Goal: Information Seeking & Learning: Check status

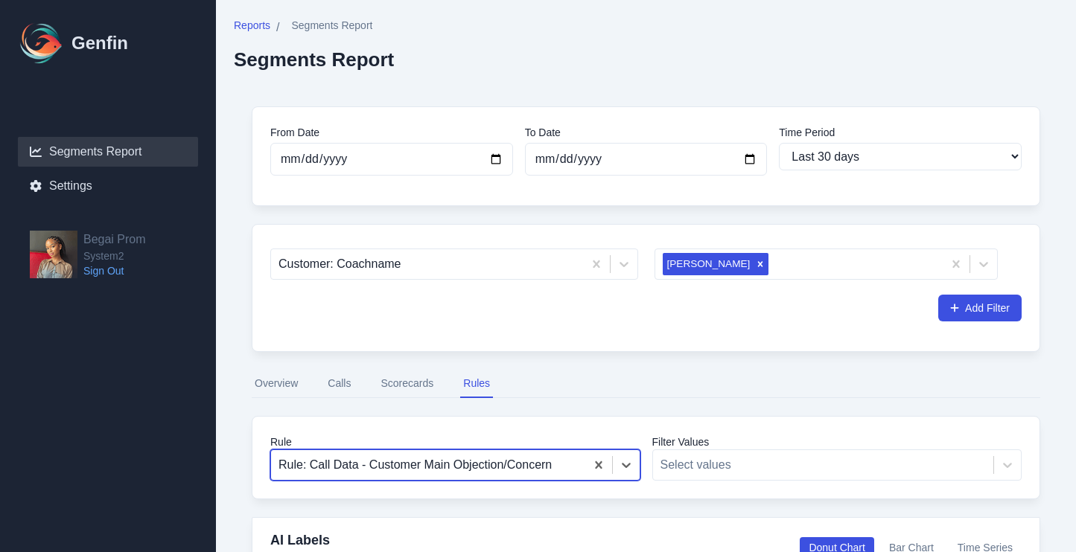
select select "30"
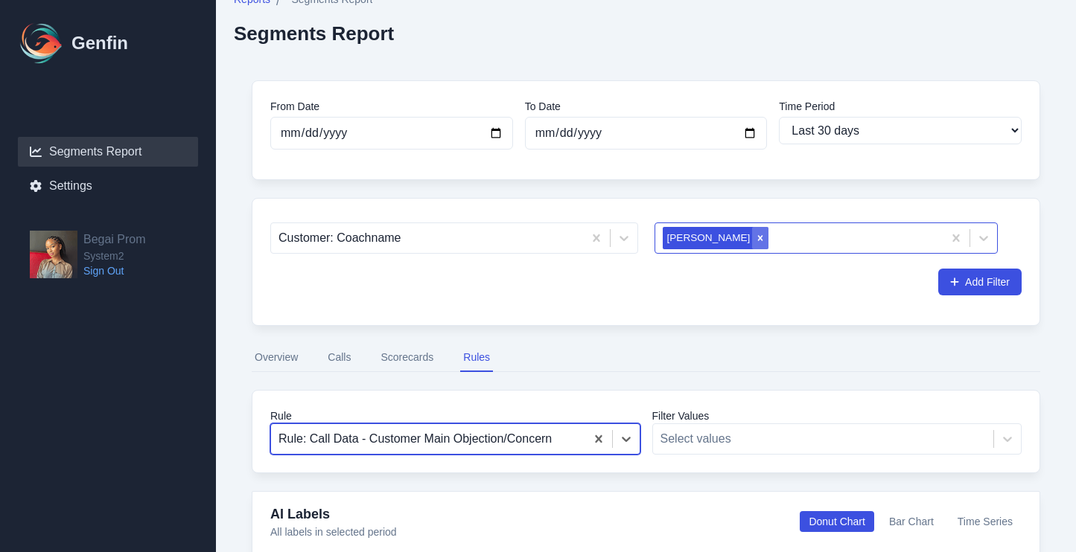
click at [752, 237] on div "Remove Lex Moton" at bounding box center [760, 238] width 16 height 22
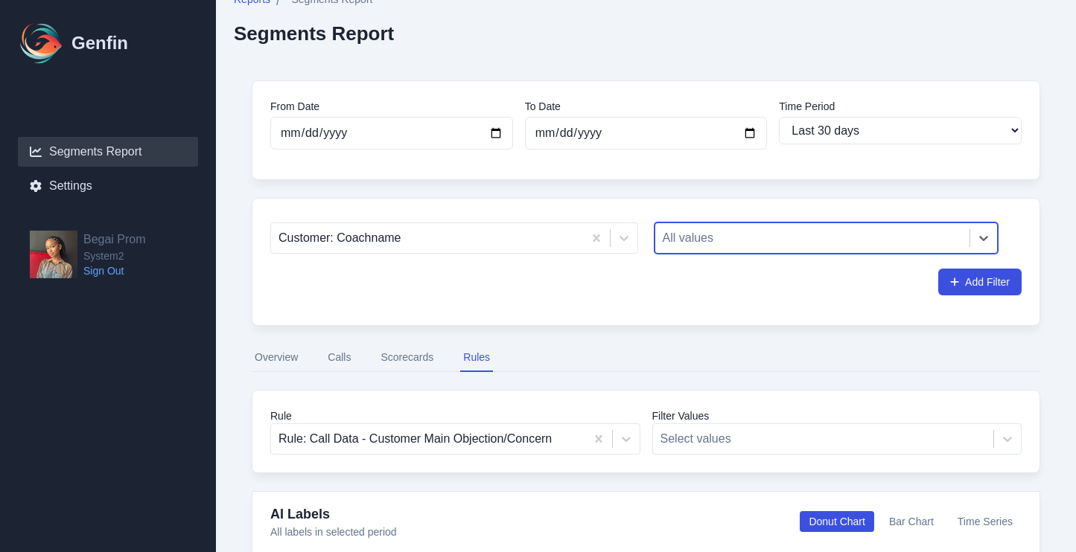
click at [721, 237] on div at bounding box center [812, 238] width 300 height 21
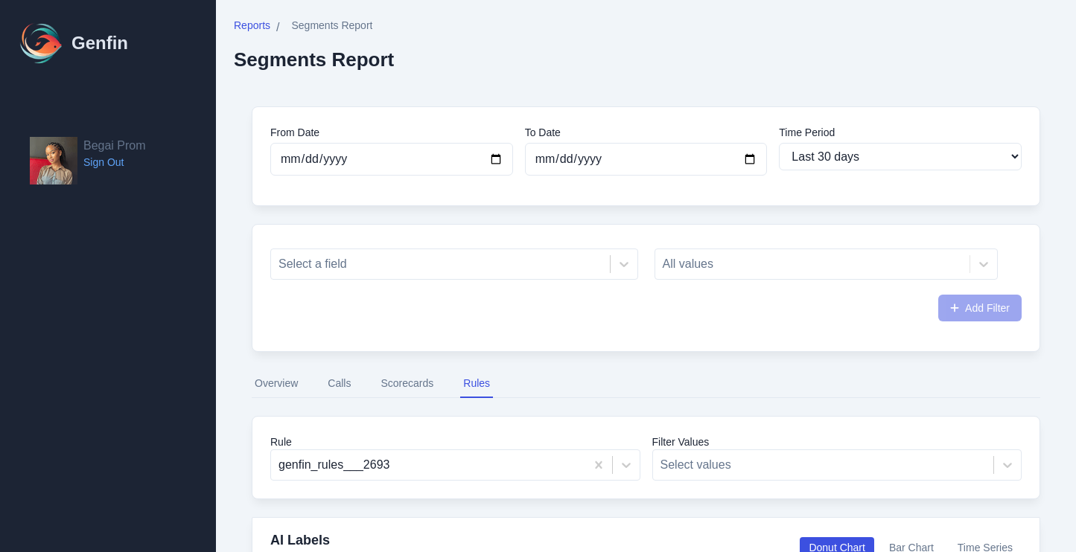
select select "30"
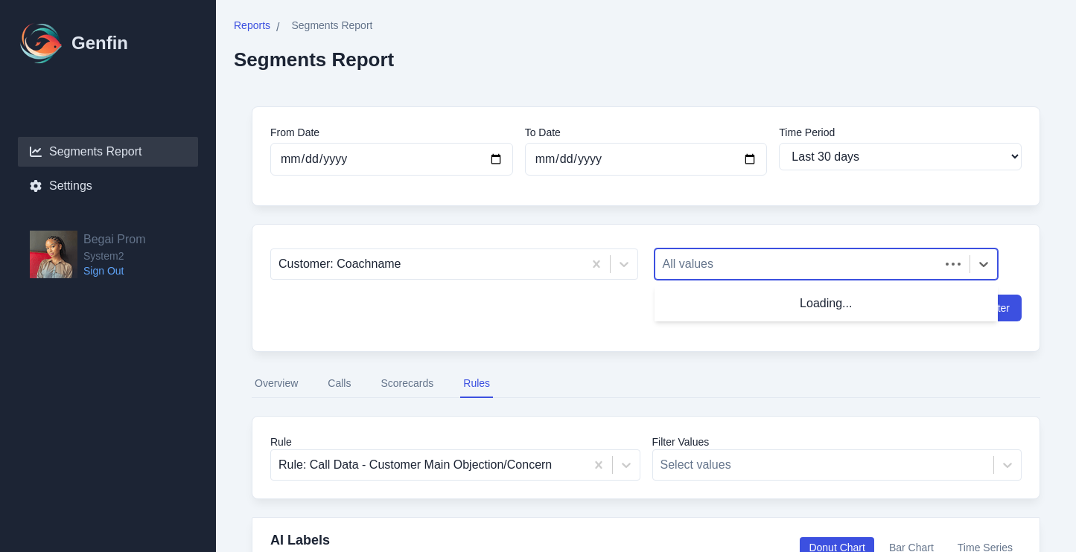
click at [708, 259] on div at bounding box center [797, 264] width 270 height 21
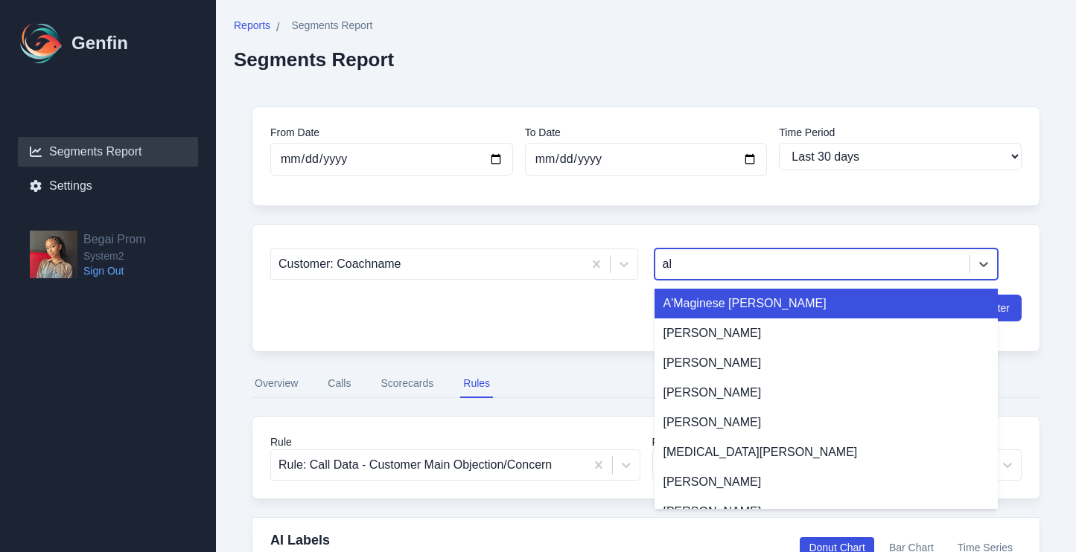
type input "ale"
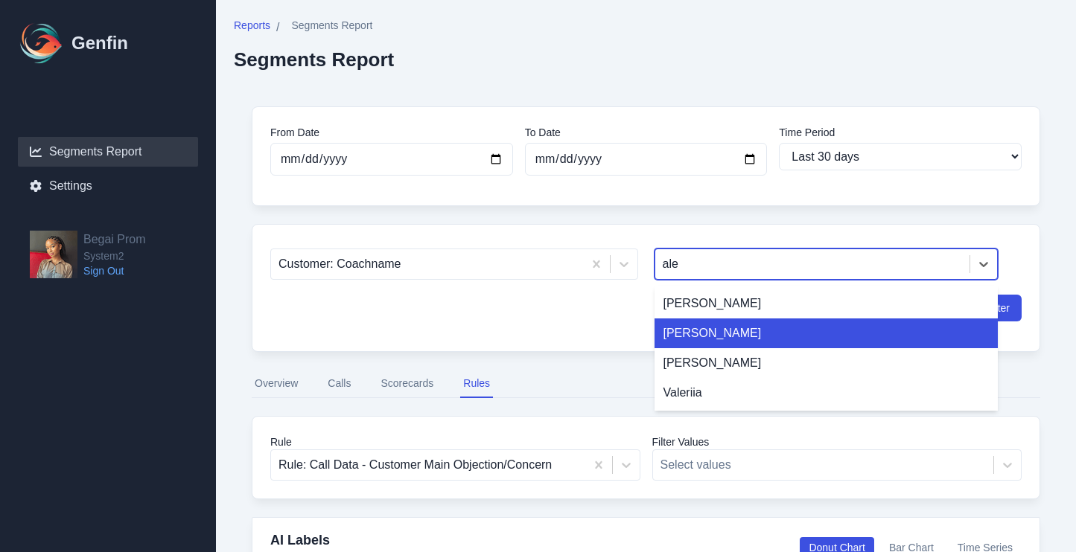
click at [705, 338] on div "[PERSON_NAME]" at bounding box center [826, 334] width 344 height 30
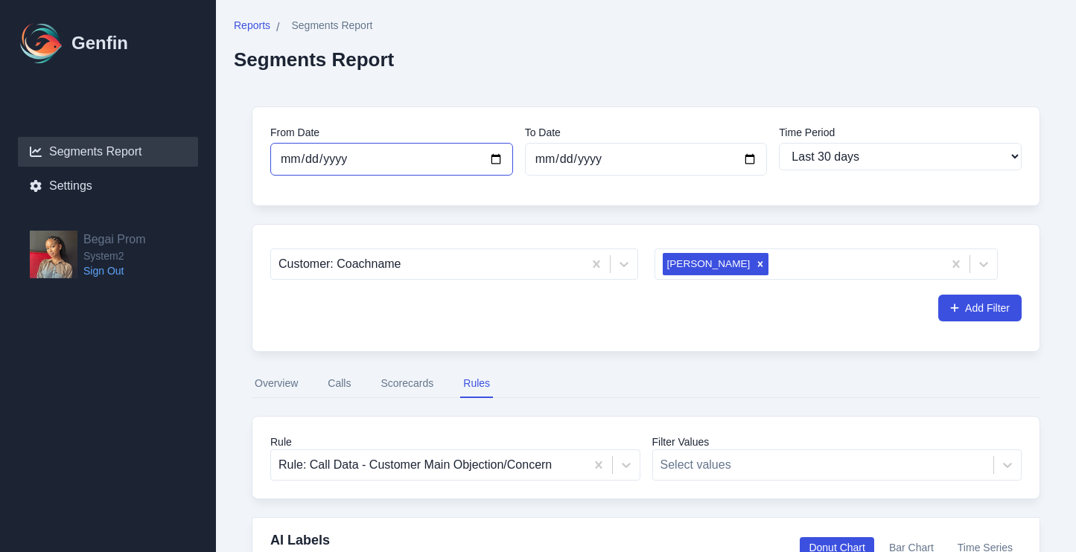
click at [489, 160] on input "[DATE]" at bounding box center [391, 159] width 243 height 33
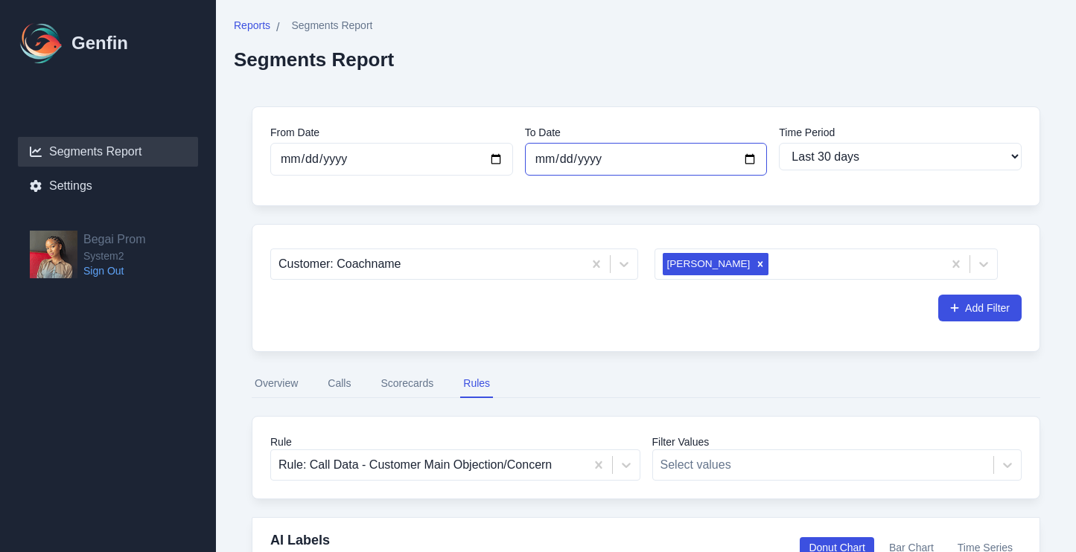
click at [544, 156] on input "[DATE]" at bounding box center [646, 159] width 243 height 33
click at [746, 158] on input "[DATE]" at bounding box center [646, 159] width 243 height 33
type input "2025-08-31"
select select "custom"
type input "2025-09-29"
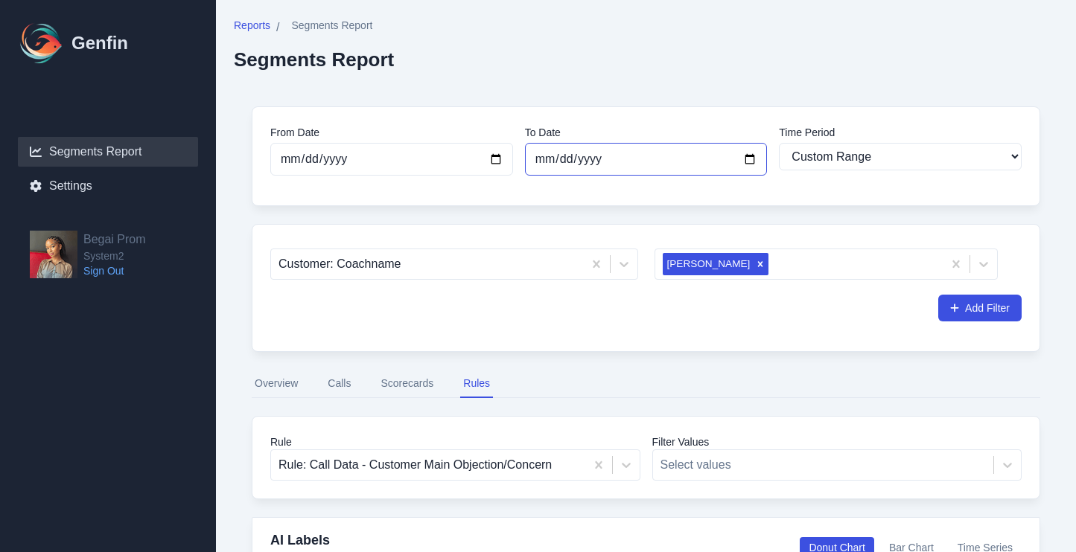
select select "90"
type input "2025-09-29"
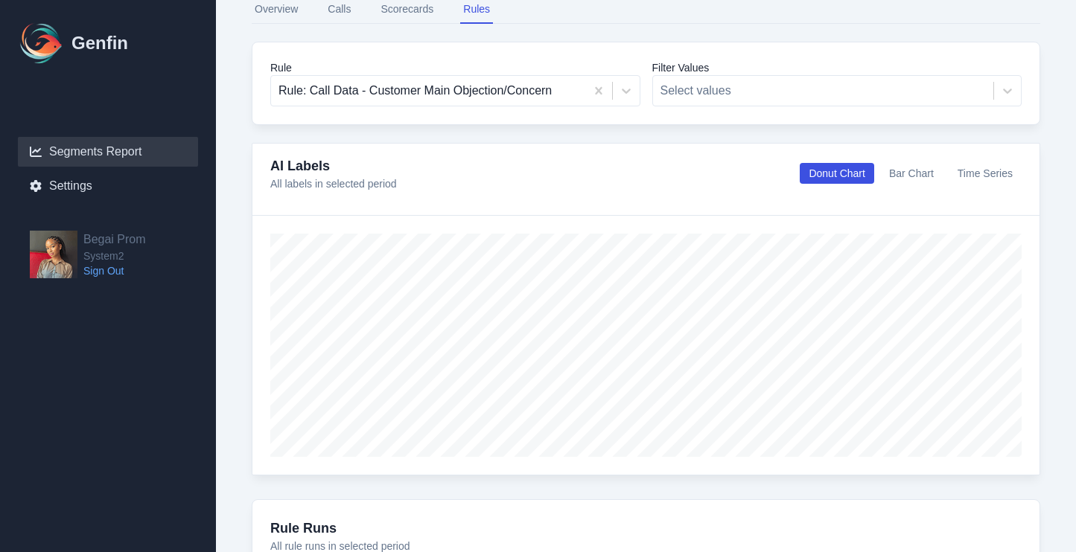
scroll to position [383, 0]
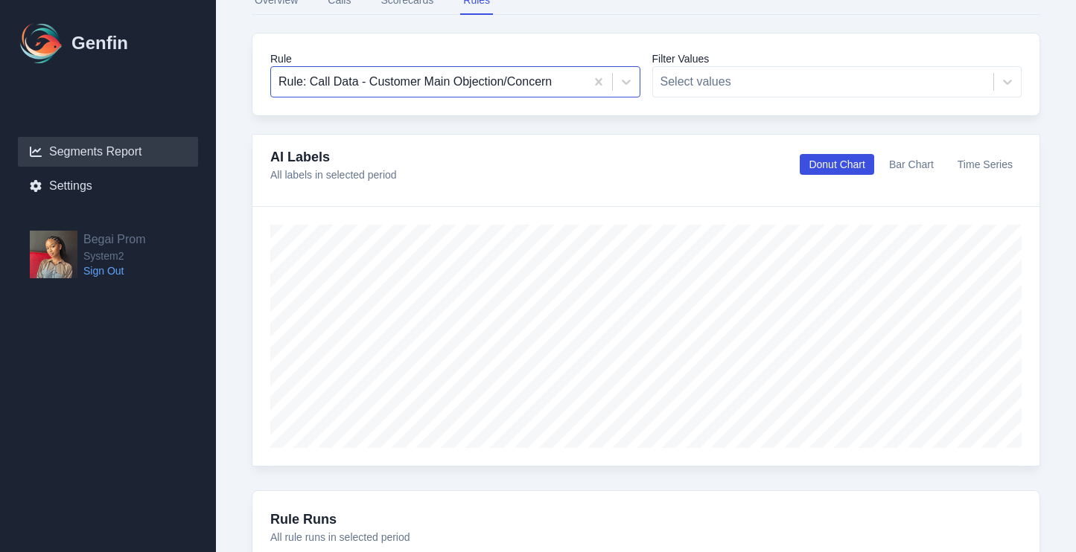
click at [506, 83] on div at bounding box center [427, 81] width 299 height 21
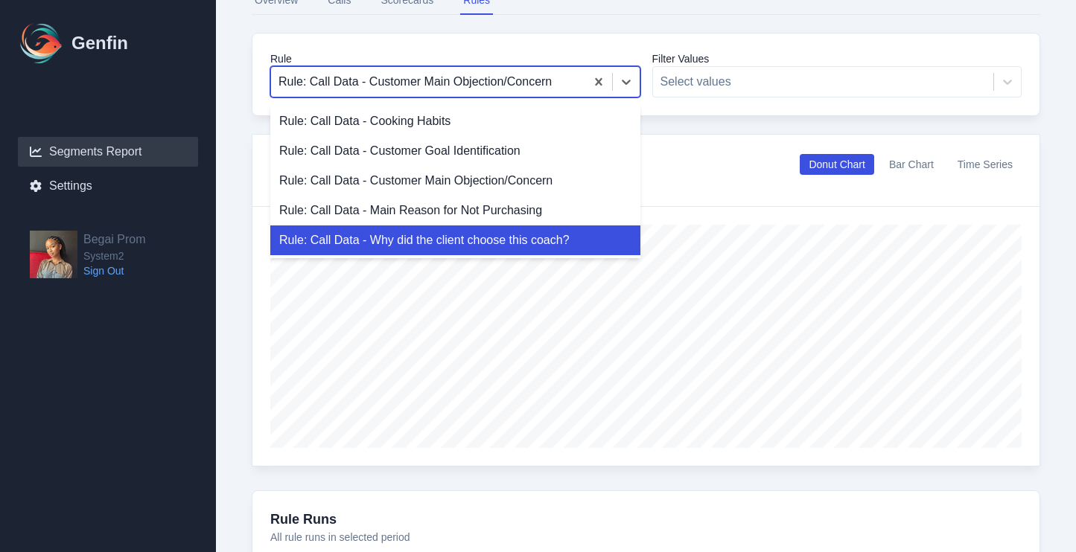
click at [473, 231] on div "Rule: Call Data - Why did the client choose this coach?" at bounding box center [455, 241] width 370 height 30
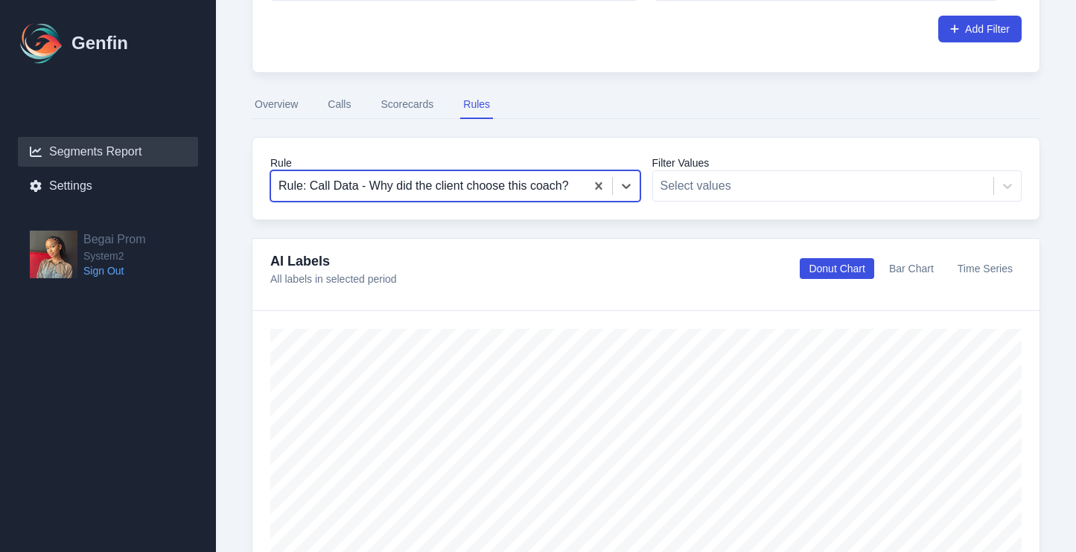
scroll to position [151, 0]
